Goal: Information Seeking & Learning: Learn about a topic

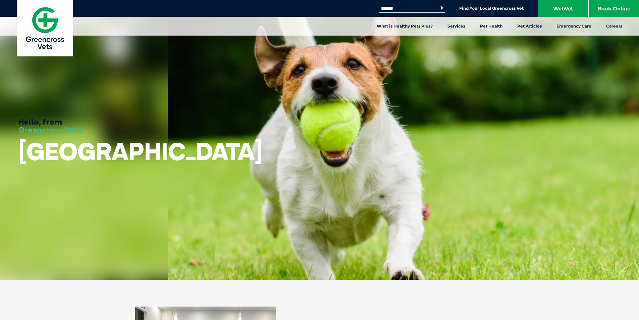
drag, startPoint x: 0, startPoint y: 0, endPoint x: 405, endPoint y: 158, distance: 434.7
click at [405, 158] on div "Hello, from Greencross Vets North Parramatta" at bounding box center [319, 139] width 639 height 279
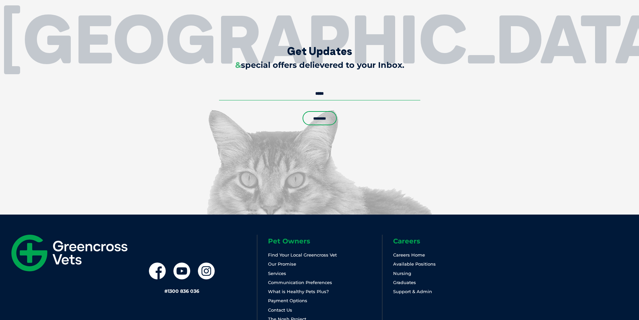
scroll to position [1522, 0]
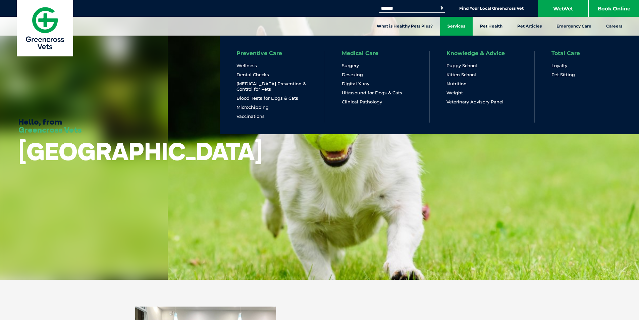
click at [464, 28] on link "Services" at bounding box center [456, 26] width 33 height 19
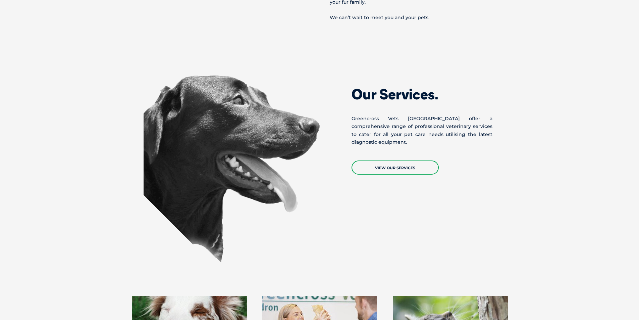
scroll to position [570, 0]
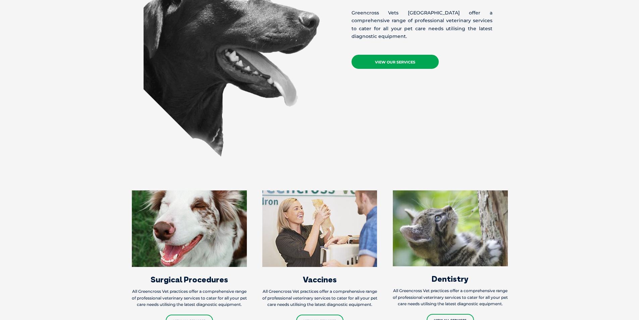
click at [377, 63] on link "View Our Services" at bounding box center [394, 62] width 87 height 14
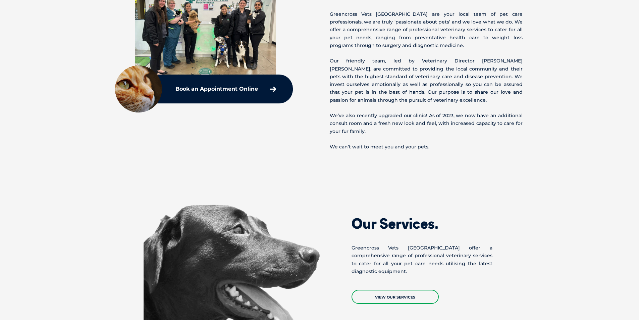
scroll to position [537, 0]
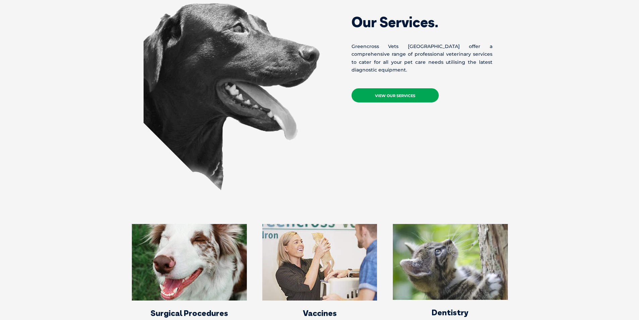
click at [404, 95] on link "View Our Services" at bounding box center [394, 95] width 87 height 14
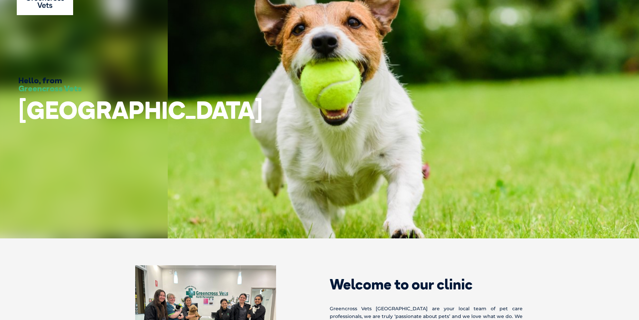
scroll to position [0, 0]
